Goal: Task Accomplishment & Management: Use online tool/utility

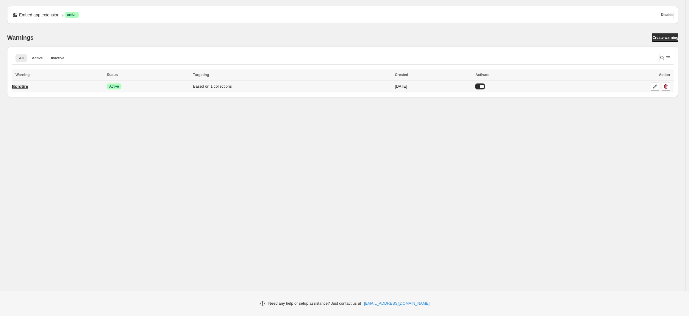
click at [26, 82] on link "Bordüre" at bounding box center [20, 87] width 16 height 10
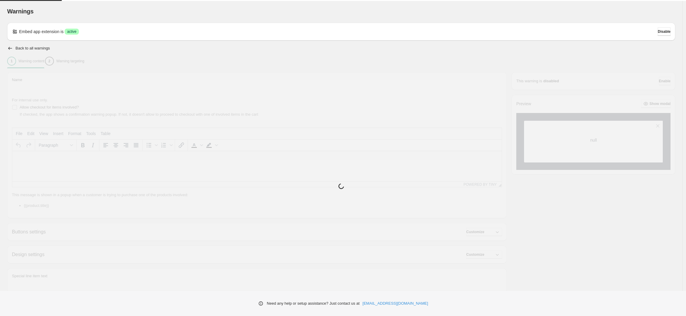
type input "*******"
type input "**********"
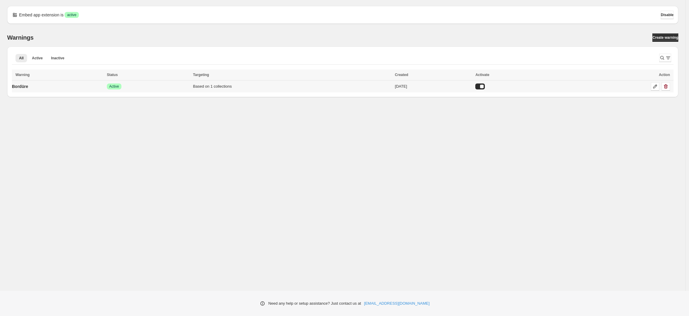
click at [485, 86] on div at bounding box center [480, 86] width 10 height 6
